Goal: Entertainment & Leisure: Consume media (video, audio)

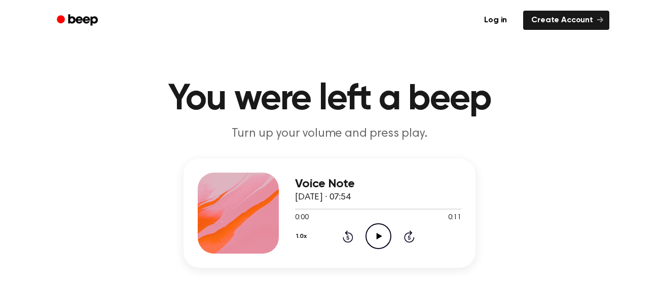
click at [374, 249] on circle at bounding box center [378, 236] width 25 height 25
click at [380, 242] on icon "Play Audio" at bounding box center [378, 236] width 26 height 26
click at [374, 240] on icon "Play Audio" at bounding box center [378, 236] width 26 height 26
